Goal: Task Accomplishment & Management: Complete application form

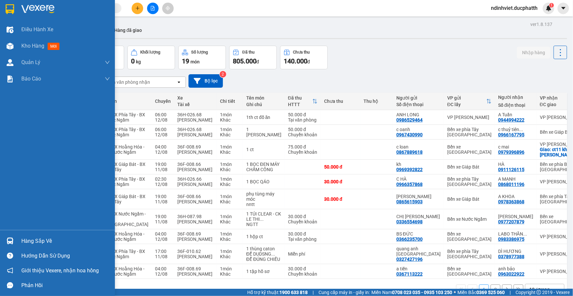
click at [98, 240] on div "Hàng sắp về" at bounding box center [65, 241] width 89 height 10
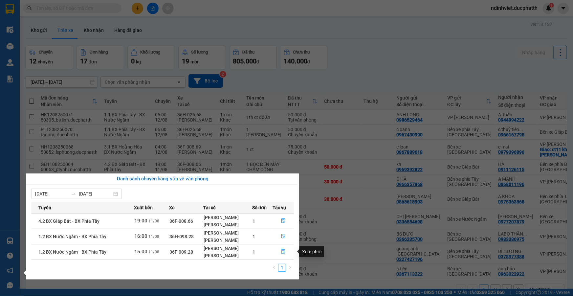
click at [282, 253] on icon "file-done" at bounding box center [283, 251] width 5 height 5
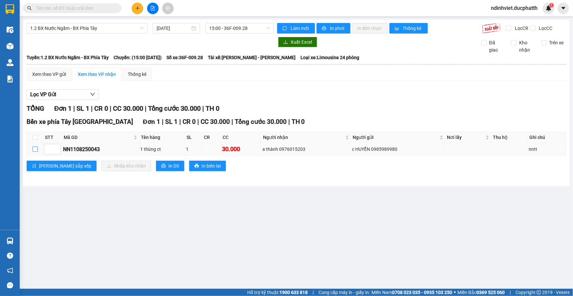
click at [36, 148] on input "checkbox" at bounding box center [35, 149] width 5 height 5
checkbox input "true"
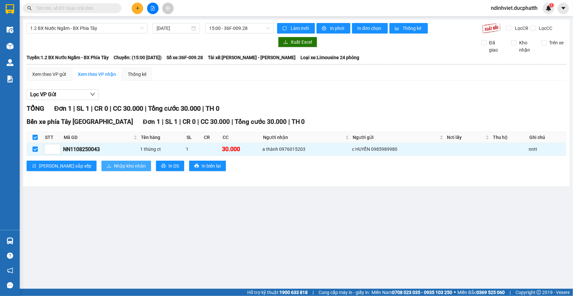
click at [114, 164] on span "Nhập kho nhận" at bounding box center [130, 165] width 32 height 7
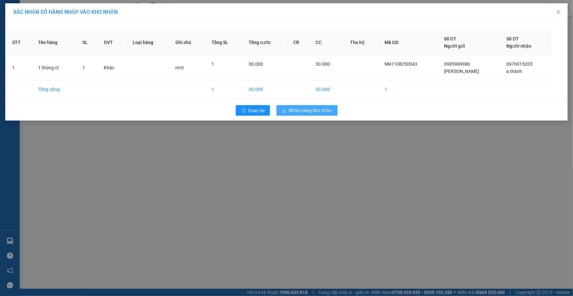
click at [315, 108] on span "Nhập hàng kho nhận" at bounding box center [310, 110] width 43 height 7
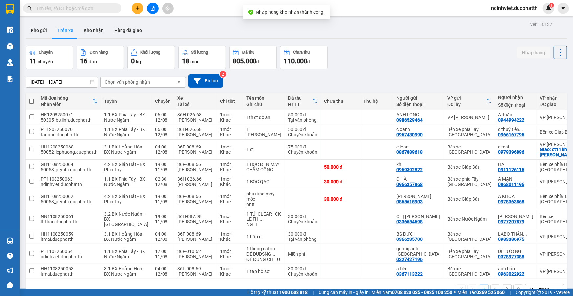
click at [70, 11] on input "text" at bounding box center [75, 8] width 78 height 7
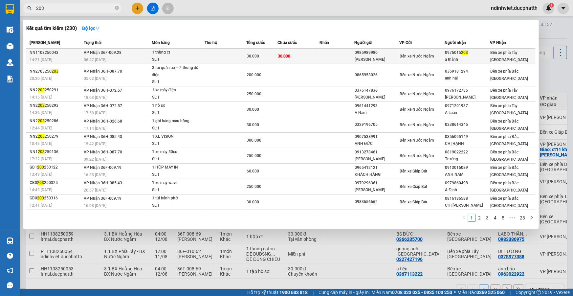
type input "203"
click at [368, 55] on div "0985989980" at bounding box center [377, 52] width 45 height 7
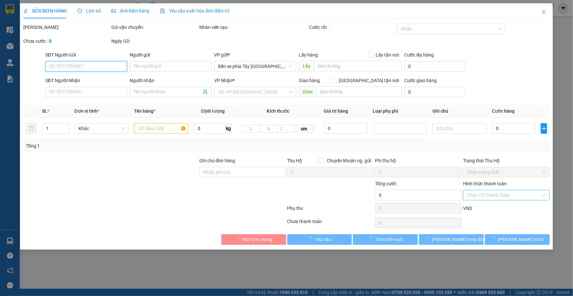
type input "0985989980"
type input "[PERSON_NAME]"
type input "0976015203"
type input "a thành"
type input "nntt"
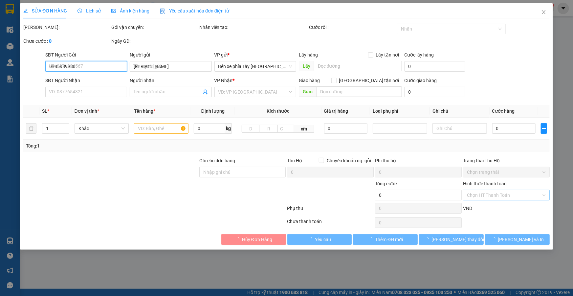
type input "30.000"
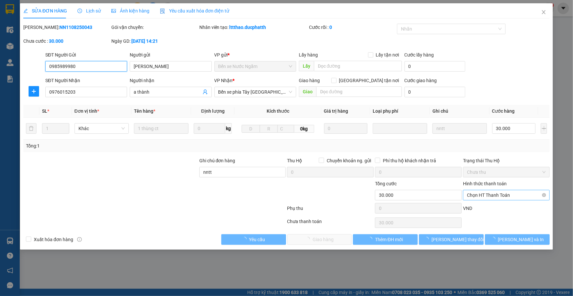
click at [496, 198] on span "Chọn HT Thanh Toán" at bounding box center [506, 195] width 79 height 10
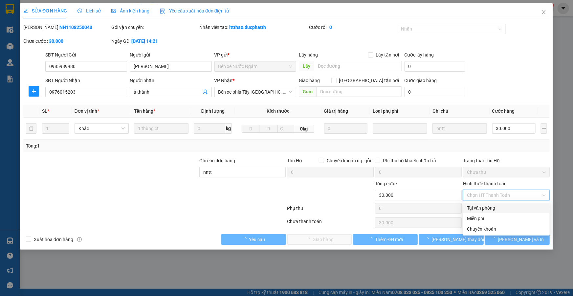
click at [494, 211] on div "Tại văn phòng" at bounding box center [506, 207] width 79 height 7
type input "0"
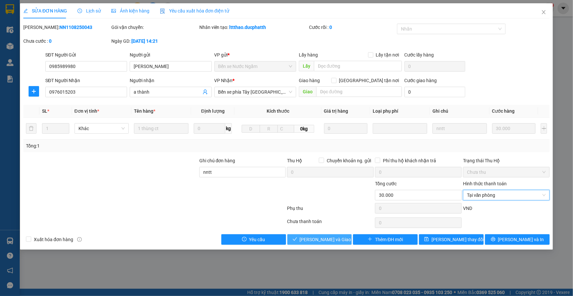
click at [325, 240] on span "[PERSON_NAME] và Giao hàng" at bounding box center [331, 239] width 63 height 7
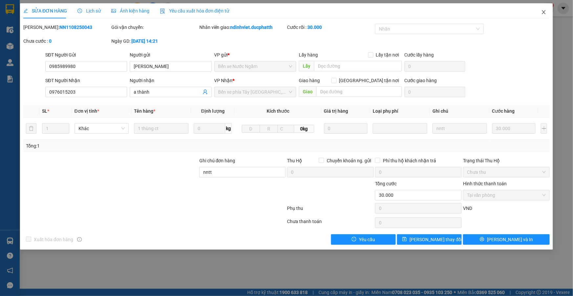
click at [544, 14] on icon "close" at bounding box center [543, 12] width 5 height 5
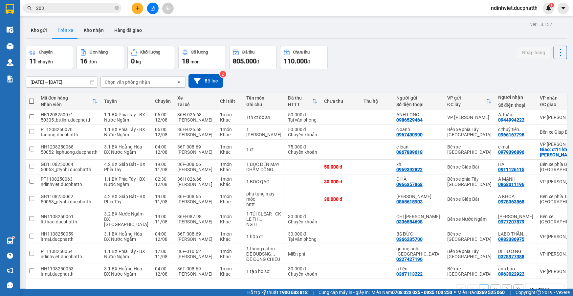
drag, startPoint x: 72, startPoint y: 13, endPoint x: 73, endPoint y: 9, distance: 4.4
click at [72, 12] on div "Kết quả tìm kiếm ( 230 ) Bộ lọc Mã ĐH Trạng thái Món hàng Thu hộ Tổng cước Chưa…" at bounding box center [64, 8] width 128 height 11
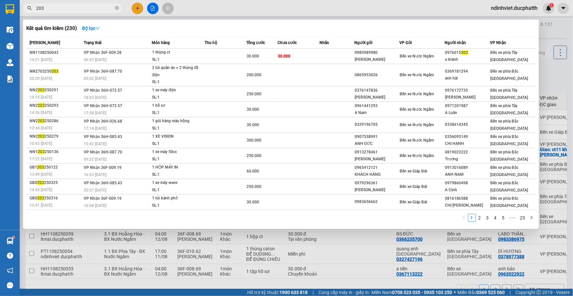
click at [75, 8] on input "203" at bounding box center [75, 8] width 78 height 7
type input "2"
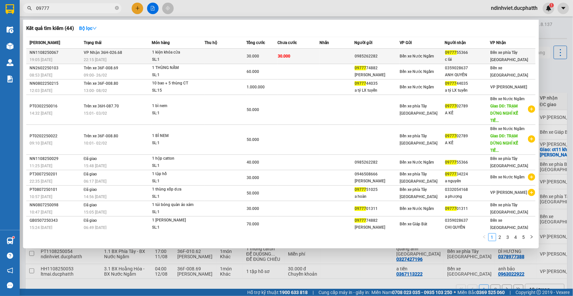
type input "09777"
click at [402, 59] on div "Bến xe Nước Ngầm" at bounding box center [422, 56] width 45 height 7
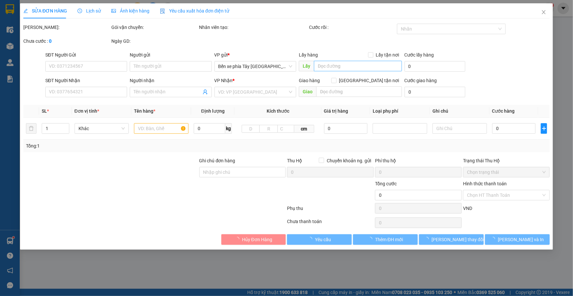
type input "0985262282"
type input "0977755366"
type input "c lài"
type input "nntt"
type input "30.000"
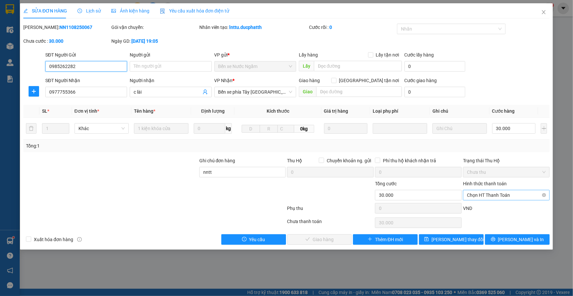
click at [498, 198] on span "Chọn HT Thanh Toán" at bounding box center [506, 195] width 79 height 10
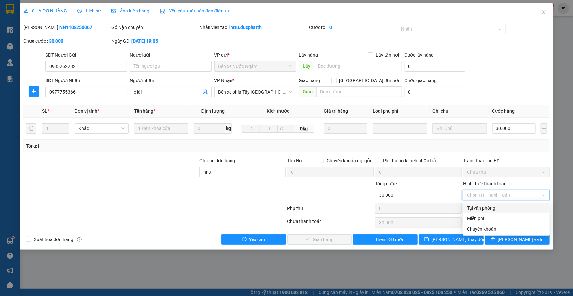
click at [493, 209] on div "Tại văn phòng" at bounding box center [506, 207] width 79 height 7
type input "0"
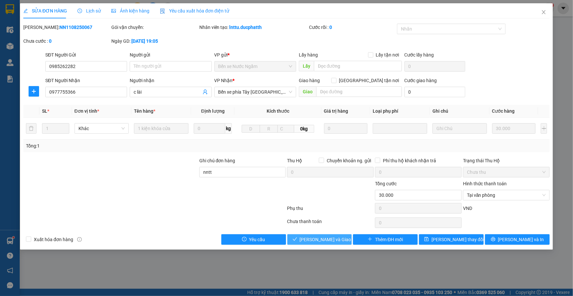
click at [315, 239] on span "[PERSON_NAME] và Giao hàng" at bounding box center [331, 239] width 63 height 7
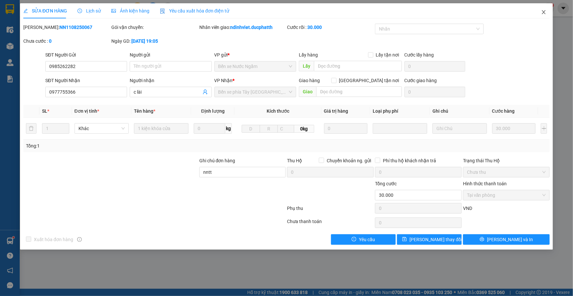
click at [544, 11] on icon "close" at bounding box center [543, 12] width 5 height 5
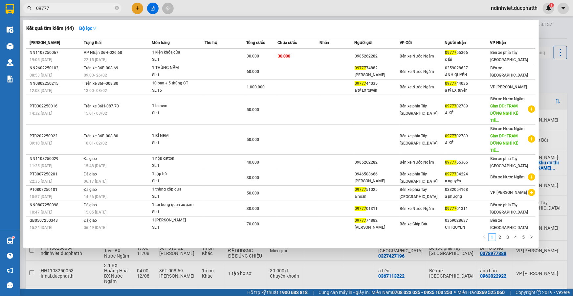
click at [102, 8] on input "09777" at bounding box center [75, 8] width 78 height 7
type input "0"
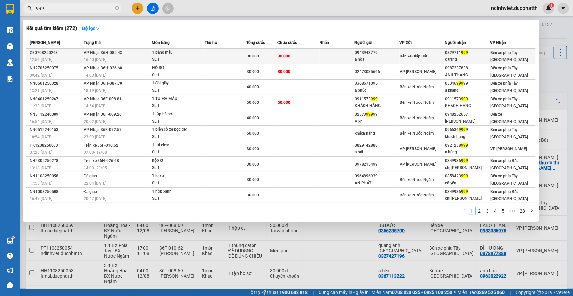
type input "999"
click at [342, 57] on td at bounding box center [337, 56] width 35 height 15
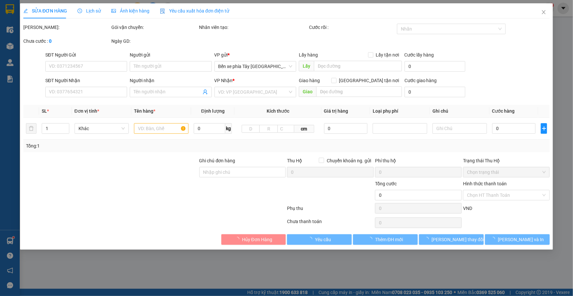
type input "0943943779"
type input "a hòa"
type input "0829711999"
type input "c trang"
type input "gọi khách nhiều lần khách chưa ra nhận hàng"
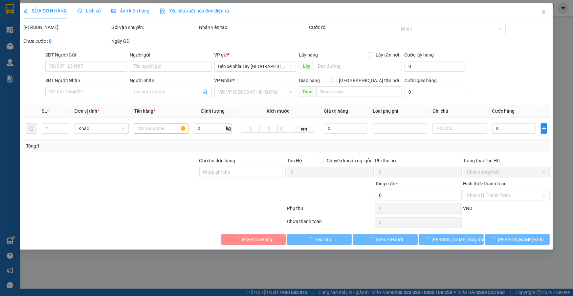
type input "30.000"
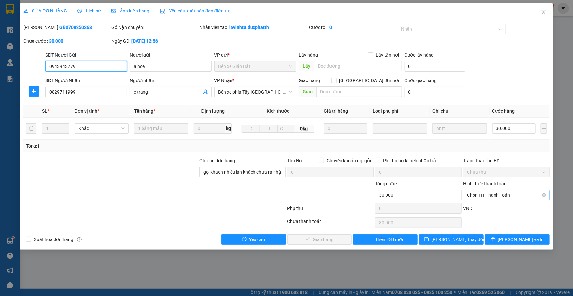
click at [507, 196] on span "Chọn HT Thanh Toán" at bounding box center [506, 195] width 79 height 10
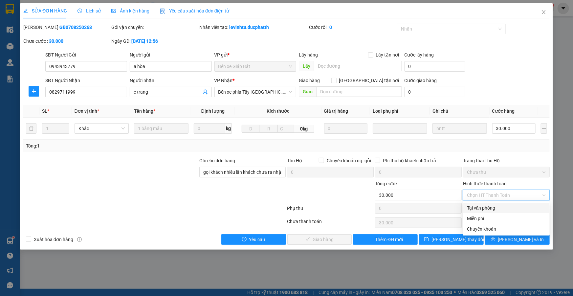
click at [501, 210] on div "Tại văn phòng" at bounding box center [506, 207] width 79 height 7
type input "0"
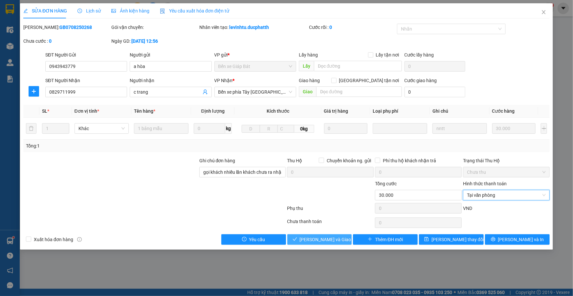
click at [333, 243] on button "[PERSON_NAME] và Giao hàng" at bounding box center [319, 239] width 65 height 11
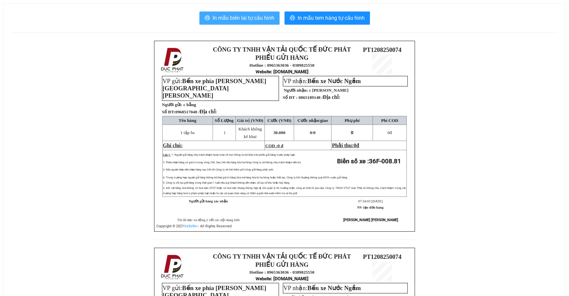
click at [233, 20] on span "In mẫu biên lai tự cấu hình" at bounding box center [244, 18] width 62 height 8
